Goal: Information Seeking & Learning: Learn about a topic

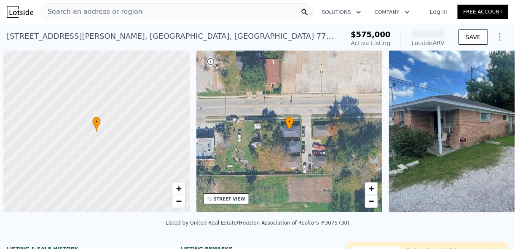
scroll to position [0, 3]
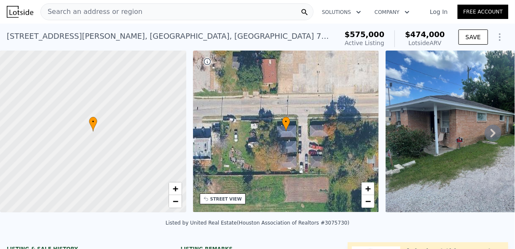
click at [490, 138] on icon at bounding box center [493, 133] width 17 height 17
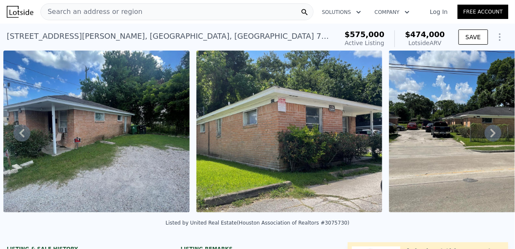
click at [490, 138] on icon at bounding box center [493, 133] width 17 height 17
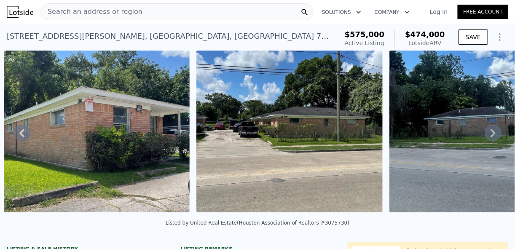
click at [490, 138] on icon at bounding box center [493, 133] width 17 height 17
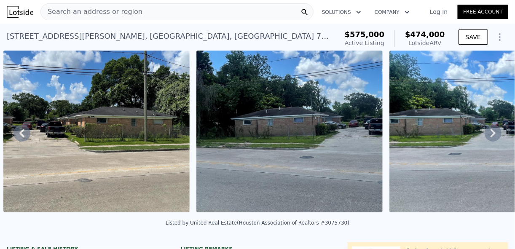
click at [490, 138] on icon at bounding box center [493, 133] width 17 height 17
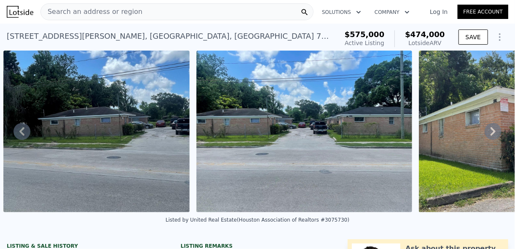
click at [490, 138] on icon at bounding box center [493, 131] width 17 height 17
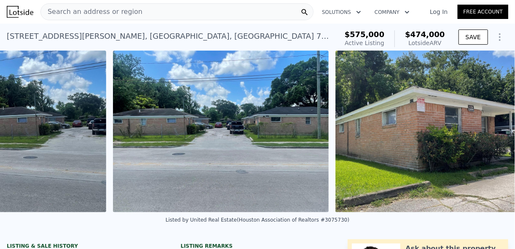
scroll to position [0, 1062]
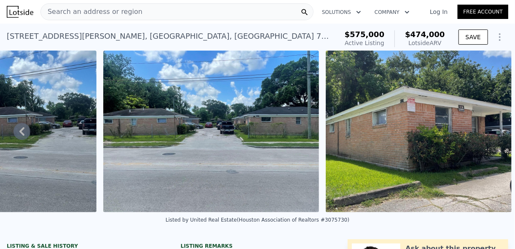
click at [490, 138] on img at bounding box center [419, 132] width 186 height 162
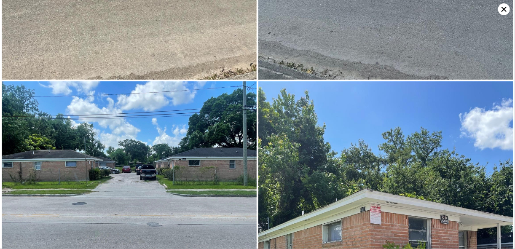
scroll to position [426, 0]
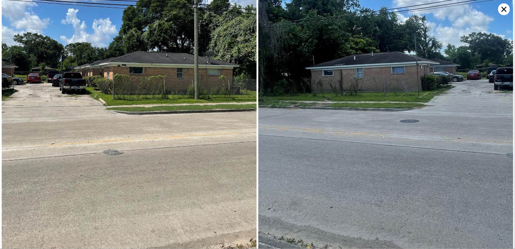
click at [498, 12] on img at bounding box center [385, 86] width 255 height 340
click at [500, 13] on icon at bounding box center [504, 9] width 12 height 12
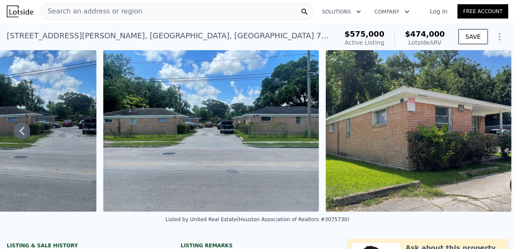
scroll to position [0, 0]
click at [24, 135] on icon at bounding box center [21, 131] width 17 height 17
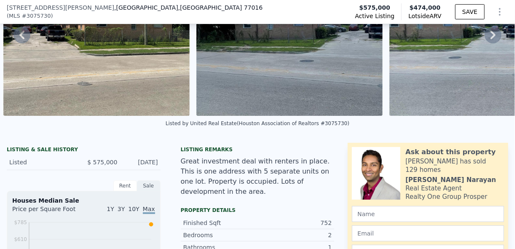
scroll to position [98, 0]
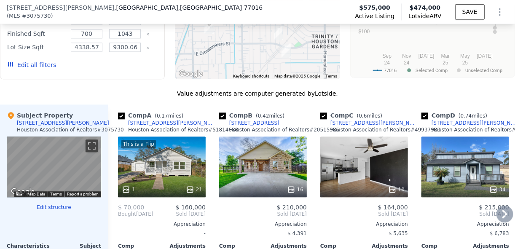
scroll to position [809, 0]
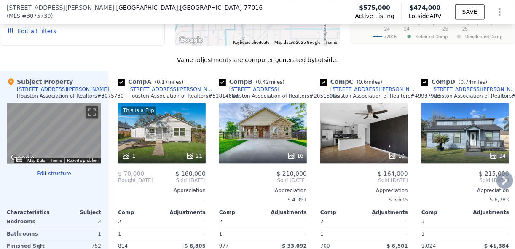
click at [503, 185] on icon at bounding box center [504, 180] width 17 height 17
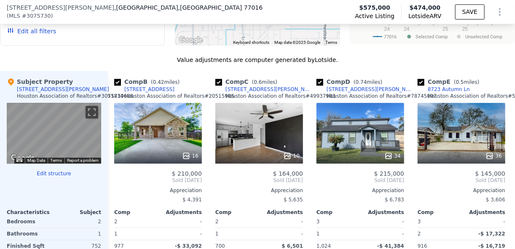
scroll to position [0, 202]
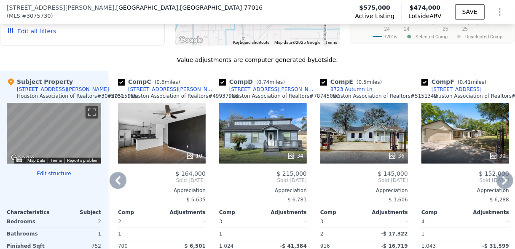
click at [503, 185] on icon at bounding box center [504, 180] width 17 height 17
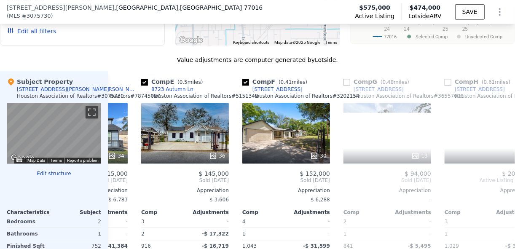
scroll to position [0, 405]
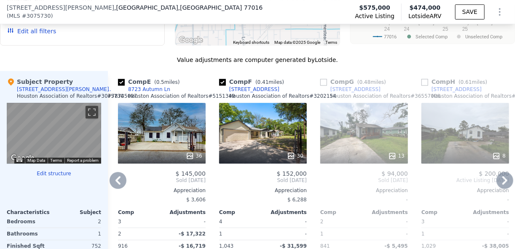
click at [503, 185] on icon at bounding box center [504, 180] width 17 height 17
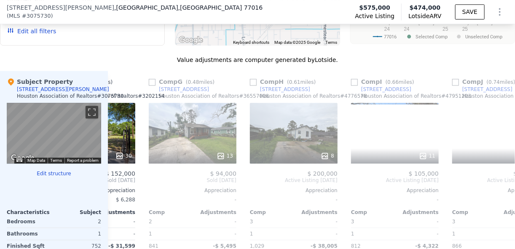
scroll to position [0, 607]
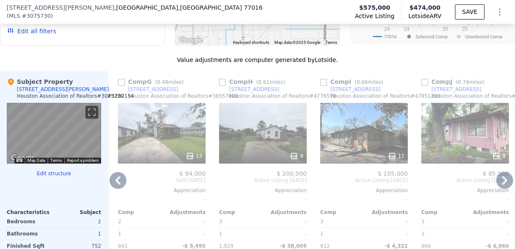
click at [503, 185] on icon at bounding box center [504, 180] width 17 height 17
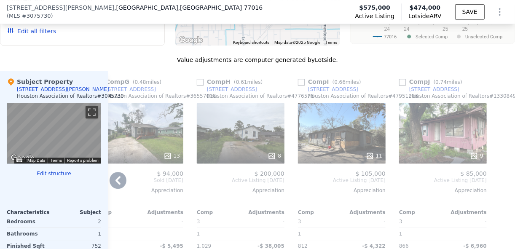
click at [114, 186] on icon at bounding box center [118, 180] width 17 height 17
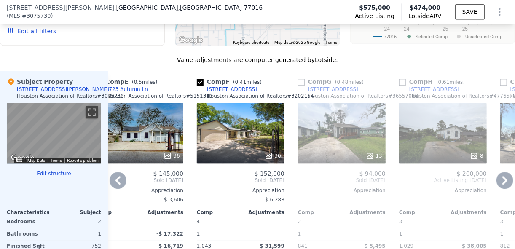
click at [114, 186] on icon at bounding box center [118, 180] width 17 height 17
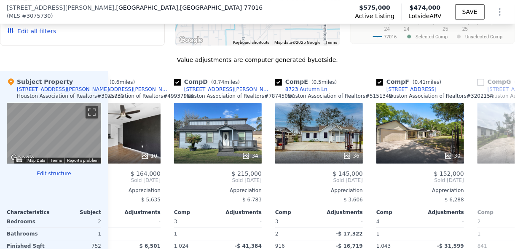
scroll to position [0, 225]
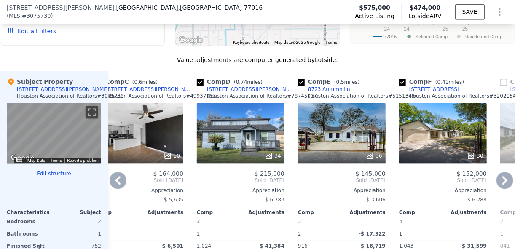
click at [114, 186] on icon at bounding box center [118, 180] width 17 height 17
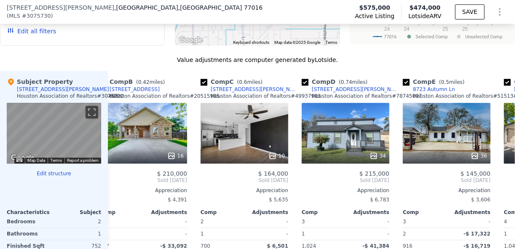
scroll to position [0, 22]
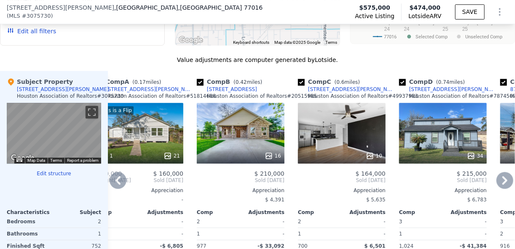
click at [114, 186] on icon at bounding box center [118, 180] width 17 height 17
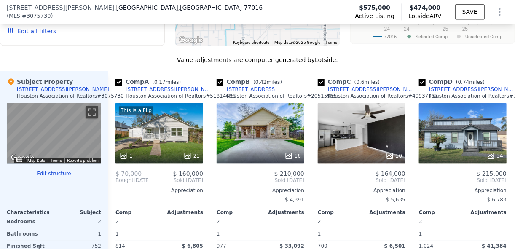
scroll to position [0, 0]
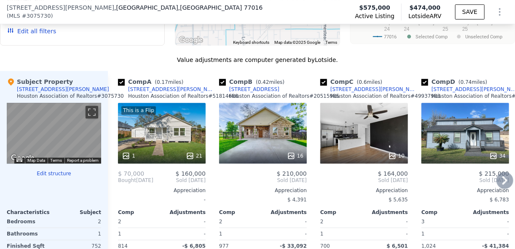
click at [496, 186] on icon at bounding box center [504, 180] width 17 height 17
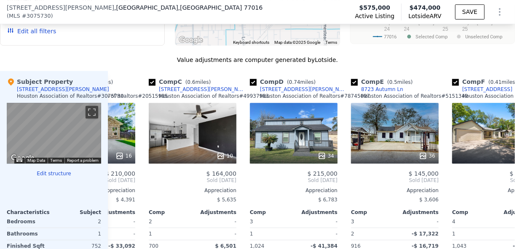
scroll to position [0, 202]
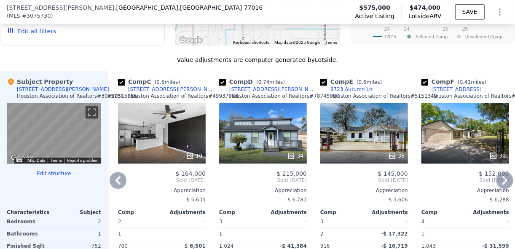
click at [114, 188] on icon at bounding box center [118, 180] width 17 height 17
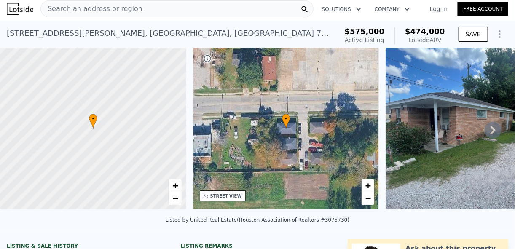
scroll to position [37, 0]
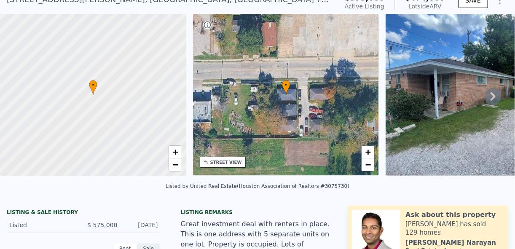
click at [490, 103] on icon at bounding box center [493, 96] width 17 height 17
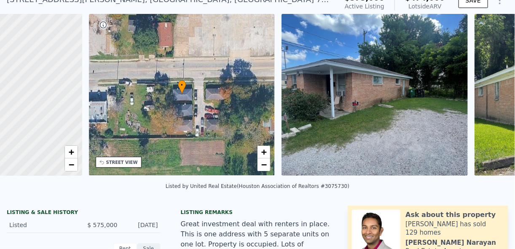
scroll to position [0, 196]
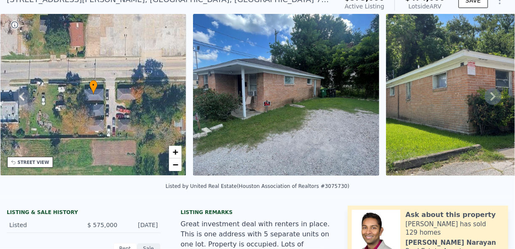
click at [486, 98] on icon at bounding box center [493, 96] width 17 height 17
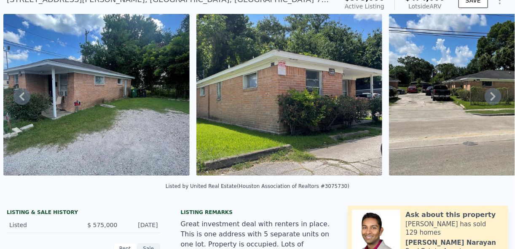
click at [486, 98] on icon at bounding box center [493, 96] width 17 height 17
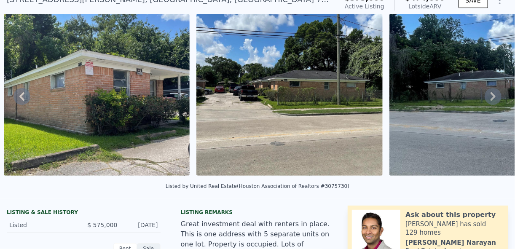
click at [486, 98] on icon at bounding box center [493, 96] width 17 height 17
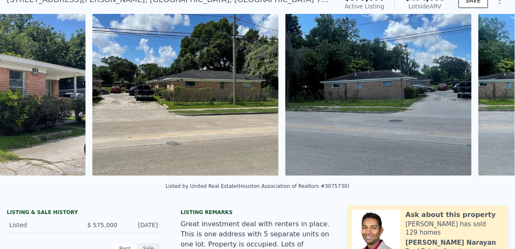
scroll to position [0, 771]
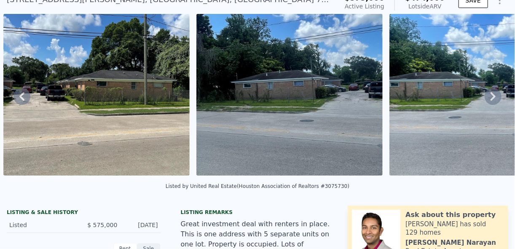
click at [486, 98] on div "• + − • + − STREET VIEW Loading... SATELLITE VIEW" at bounding box center [257, 96] width 515 height 165
click at [486, 98] on icon at bounding box center [493, 96] width 17 height 17
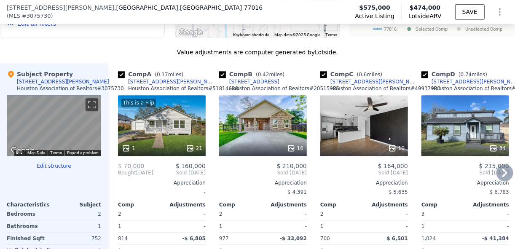
scroll to position [843, 0]
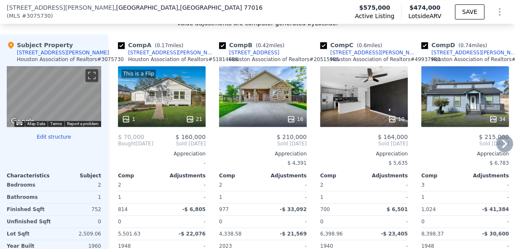
click at [498, 149] on icon at bounding box center [504, 143] width 17 height 17
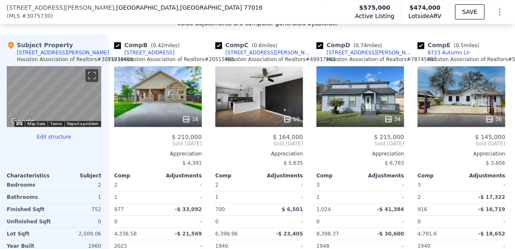
scroll to position [0, 202]
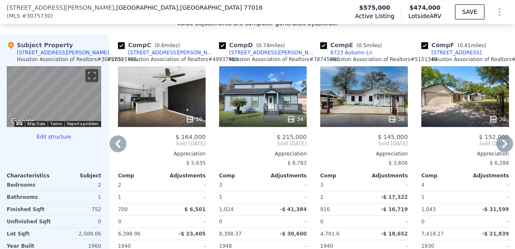
click at [498, 149] on icon at bounding box center [504, 143] width 17 height 17
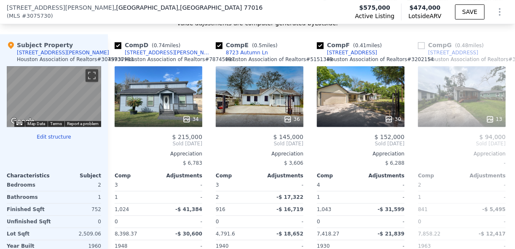
scroll to position [0, 405]
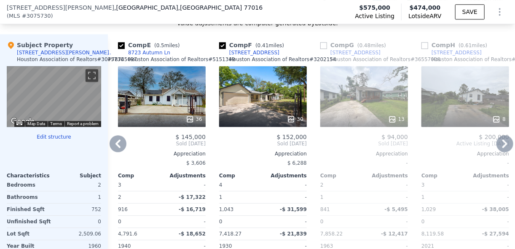
click at [120, 147] on icon at bounding box center [118, 143] width 17 height 17
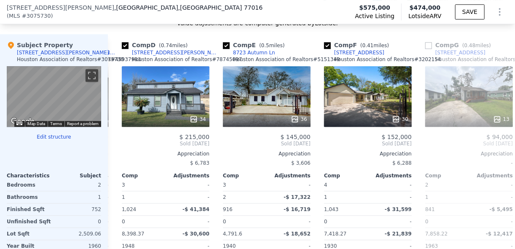
scroll to position [0, 202]
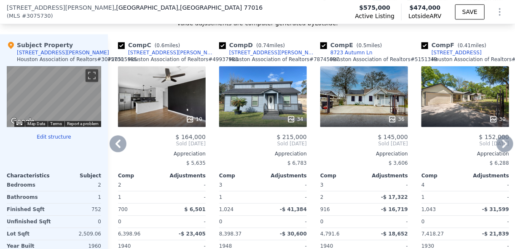
click at [118, 147] on icon at bounding box center [117, 144] width 5 height 8
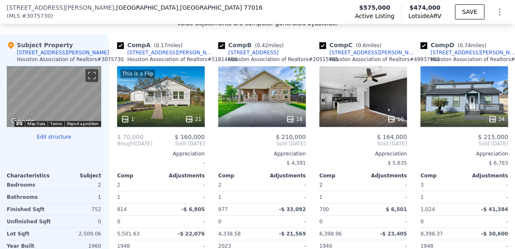
scroll to position [0, 0]
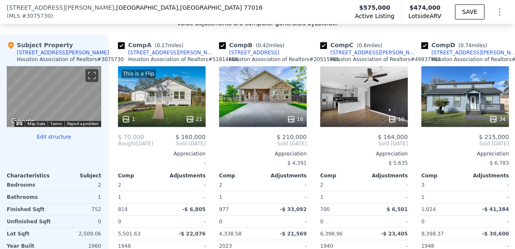
click at [118, 147] on span "Bought" at bounding box center [127, 143] width 18 height 7
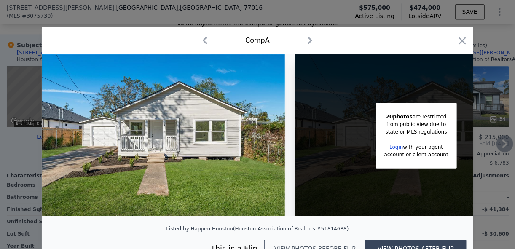
click at [310, 40] on icon "button" at bounding box center [309, 40] width 13 height 13
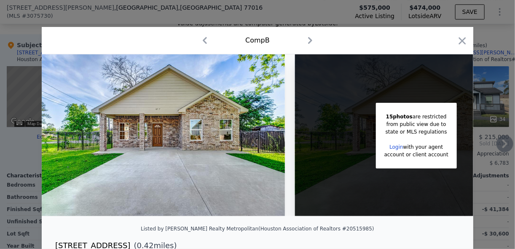
click at [310, 40] on icon "button" at bounding box center [309, 40] width 13 height 13
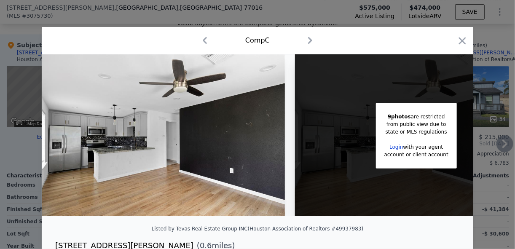
click at [310, 40] on icon "button" at bounding box center [309, 40] width 13 height 13
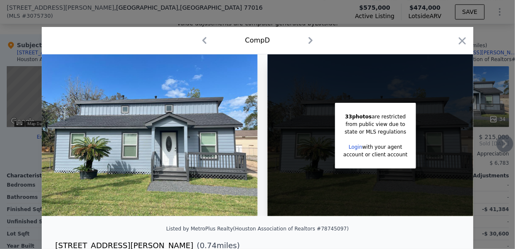
click at [310, 40] on icon "button" at bounding box center [310, 40] width 13 height 13
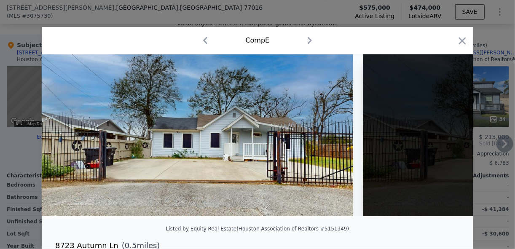
click at [310, 40] on icon "button" at bounding box center [309, 40] width 13 height 13
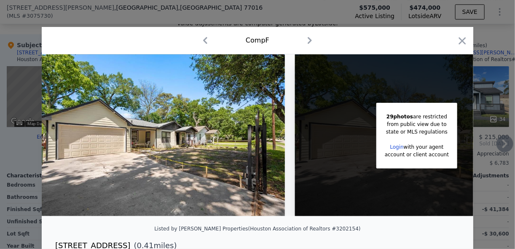
click at [310, 40] on icon "button" at bounding box center [309, 40] width 13 height 13
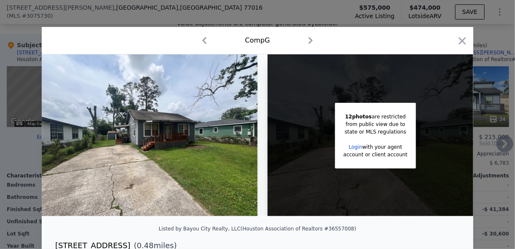
click at [310, 40] on icon "button" at bounding box center [310, 40] width 13 height 13
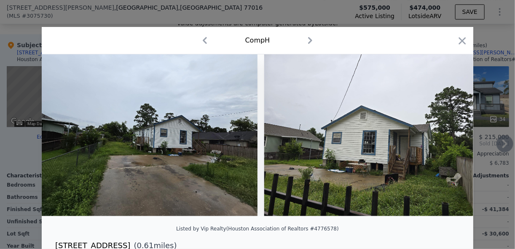
click at [310, 40] on icon "button" at bounding box center [309, 40] width 13 height 13
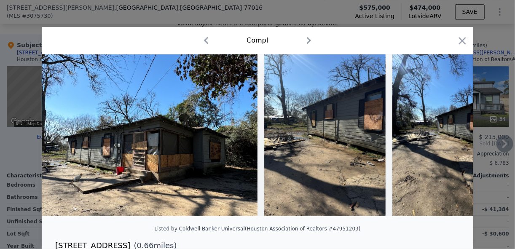
click at [205, 43] on icon "button" at bounding box center [206, 40] width 4 height 7
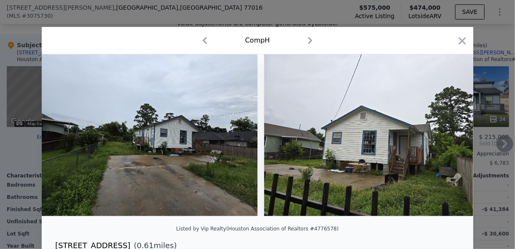
click at [205, 43] on icon "button" at bounding box center [204, 40] width 13 height 13
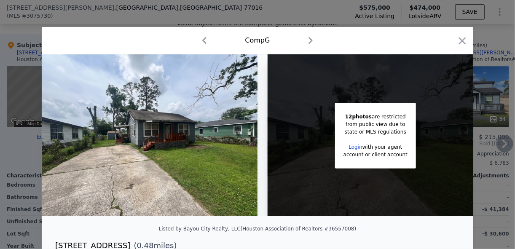
click at [205, 43] on icon "button" at bounding box center [204, 40] width 13 height 13
checkbox input "true"
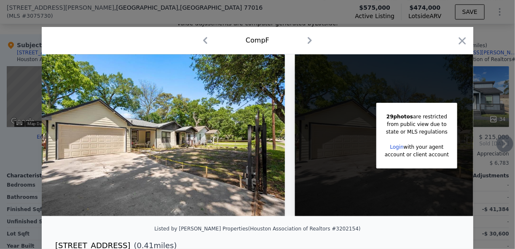
click at [205, 43] on icon "button" at bounding box center [205, 40] width 13 height 13
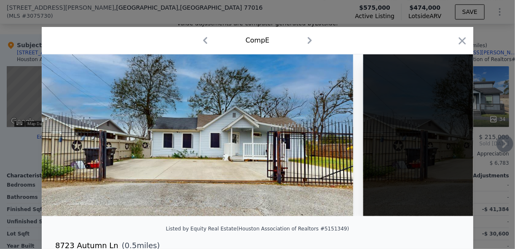
click at [205, 43] on icon "button" at bounding box center [205, 40] width 13 height 13
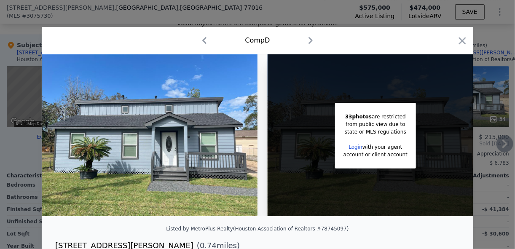
click at [205, 43] on icon "button" at bounding box center [204, 40] width 13 height 13
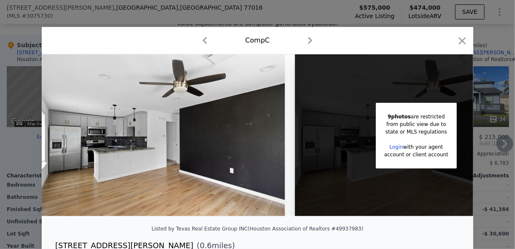
click at [205, 43] on icon "button" at bounding box center [204, 40] width 13 height 13
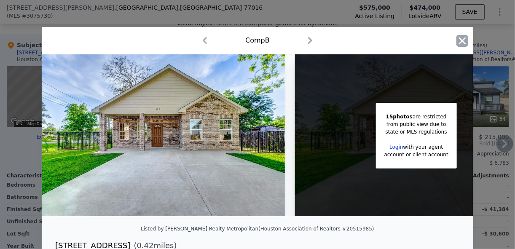
click at [459, 43] on icon "button" at bounding box center [462, 41] width 12 height 12
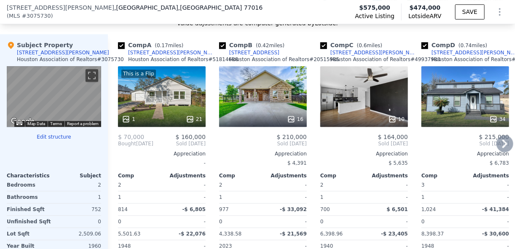
click at [419, 37] on div "Value adjustments are computer generated by Lotside . Subject Property [STREET_…" at bounding box center [257, 163] width 515 height 289
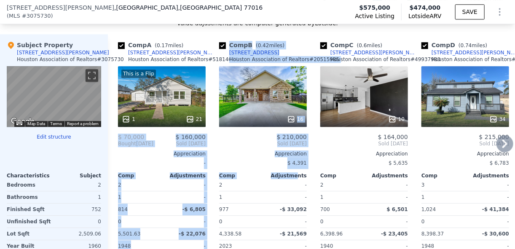
drag, startPoint x: 137, startPoint y: 111, endPoint x: 308, endPoint y: 176, distance: 182.4
click at [308, 176] on div "Comp A ( 0.17 miles) [STREET_ADDRESS][PERSON_NAME] Association of Realtors # 51…" at bounding box center [311, 163] width 407 height 259
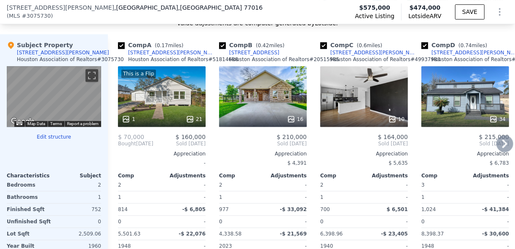
click at [264, 216] on div "977 -$ 33,092" at bounding box center [263, 210] width 88 height 12
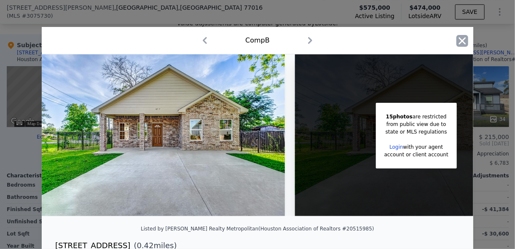
click at [459, 42] on icon "button" at bounding box center [462, 40] width 7 height 7
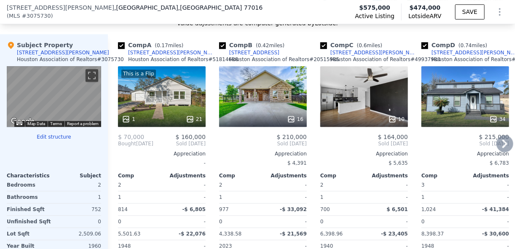
click at [502, 147] on icon at bounding box center [504, 144] width 5 height 8
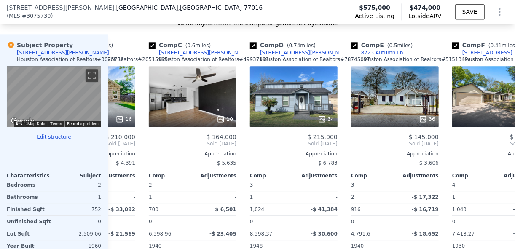
scroll to position [0, 202]
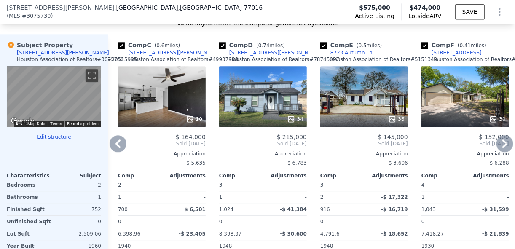
click at [498, 148] on icon at bounding box center [504, 143] width 17 height 17
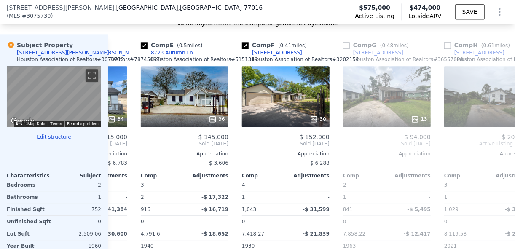
scroll to position [0, 405]
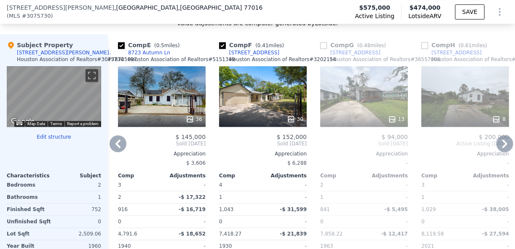
click at [115, 152] on icon at bounding box center [118, 143] width 17 height 17
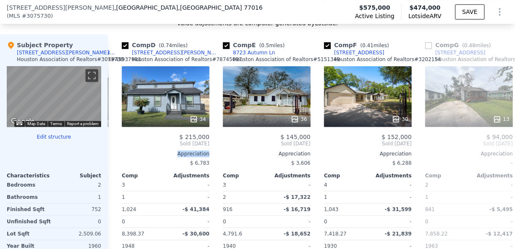
click at [115, 153] on div "Comp A ( 0.17 miles) [STREET_ADDRESS][PERSON_NAME] Association of Realtors # 51…" at bounding box center [311, 163] width 407 height 259
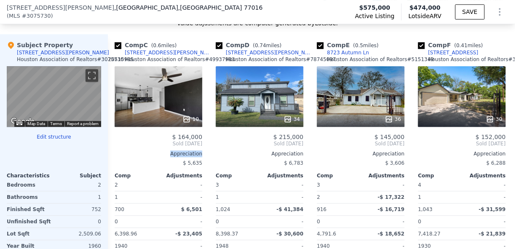
click at [115, 153] on div "Comp C ( 0.6 miles) [STREET_ADDRESS][PERSON_NAME] Association of Realtors # 499…" at bounding box center [158, 163] width 94 height 259
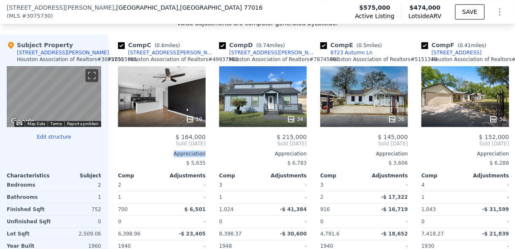
click at [115, 153] on div "Comp C ( 0.6 miles) [STREET_ADDRESS][PERSON_NAME] Association of Realtors # 499…" at bounding box center [162, 163] width 94 height 259
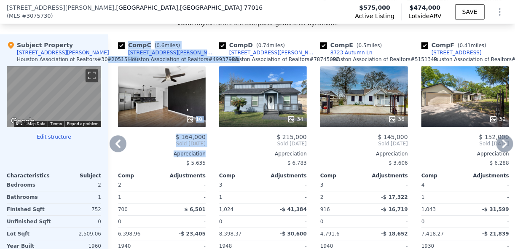
click at [115, 153] on div "Comp A ( 0.17 miles) [STREET_ADDRESS][PERSON_NAME] Association of Realtors # 51…" at bounding box center [311, 163] width 407 height 259
click at [205, 43] on div "Comp C ( 0.6 miles) [STREET_ADDRESS][PERSON_NAME] Association of Realtors # 499…" at bounding box center [162, 163] width 94 height 259
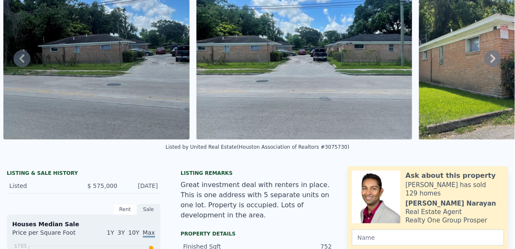
scroll to position [0, 0]
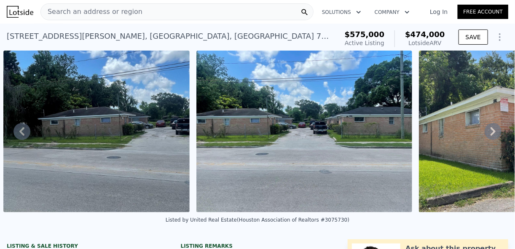
click at [130, 108] on img at bounding box center [96, 132] width 186 height 162
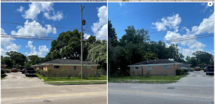
scroll to position [338, 0]
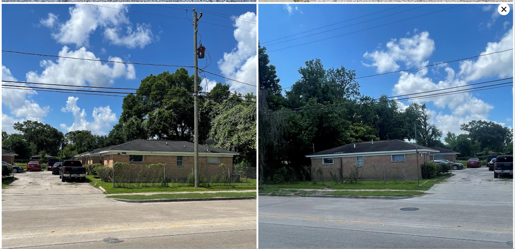
click at [185, 138] on img at bounding box center [129, 174] width 255 height 340
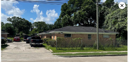
scroll to position [652, 0]
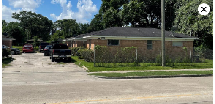
click at [139, 27] on img at bounding box center [107, 55] width 211 height 282
click at [139, 26] on img at bounding box center [107, 55] width 211 height 282
click at [139, 24] on img at bounding box center [107, 55] width 211 height 282
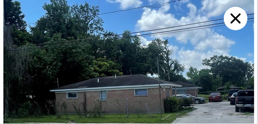
scroll to position [527, 0]
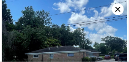
click at [67, 43] on img at bounding box center [64, 62] width 125 height 167
click at [67, 46] on img at bounding box center [64, 62] width 125 height 167
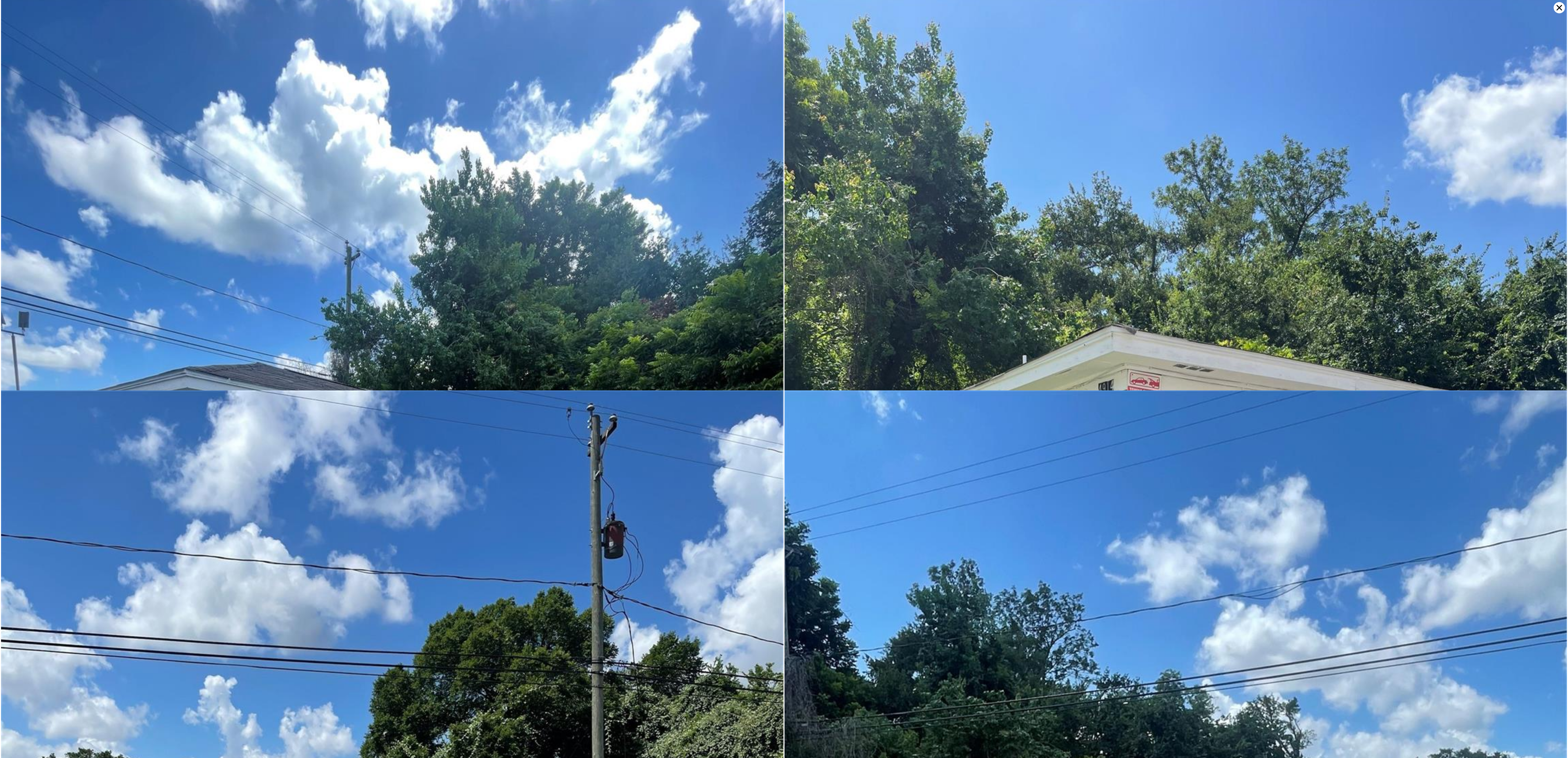
scroll to position [0, 0]
